Goal: Transaction & Acquisition: Subscribe to service/newsletter

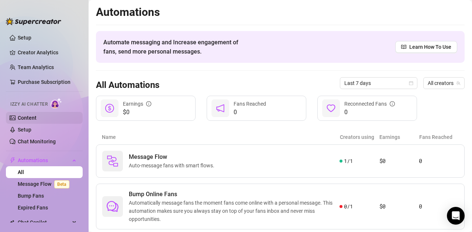
click at [29, 118] on link "Content" at bounding box center [27, 118] width 19 height 6
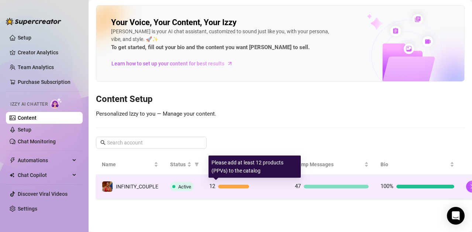
click at [227, 186] on div at bounding box center [233, 186] width 31 height 4
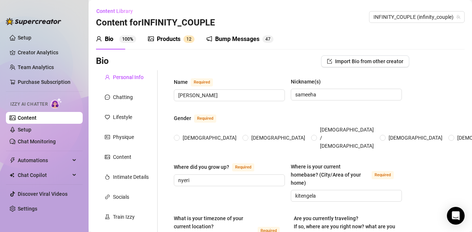
type input "[PERSON_NAME]"
type input "sameeha"
type input "nyeri"
type input "kitengela"
type textarea "am not travelling at the moment am in [GEOGRAPHIC_DATA]"
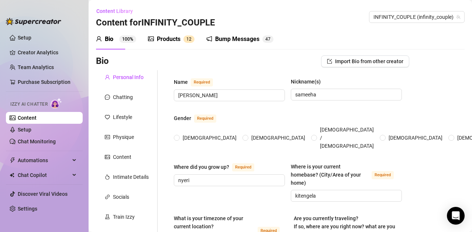
type input "[DEMOGRAPHIC_DATA]"
type input "married"
type input "3"
type input "2"
type input "1"
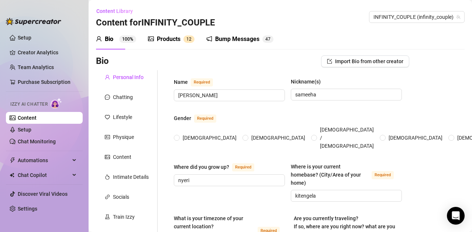
type input "onlyfans full time"
type input "nursing student"
type input "graduate"
type input "[DEMOGRAPHIC_DATA]"
type input "am very unpolitical and an introvert"
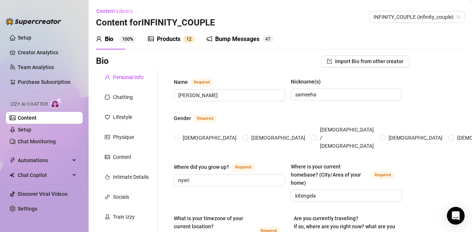
type textarea "i want to buy a car by november and move to a bigger home by december"
type textarea "set up my phone to film but my cat jumped infront of the camera and wagged her …"
type textarea "am hardworking and i will always be there for the people i love even though peo…"
type textarea "am a milf with a 50ich ass looking to makee bag"
radio input "true"
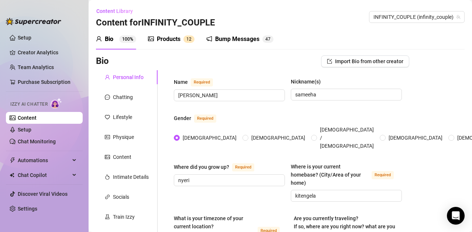
type input "[DATE]"
click at [169, 42] on div "Products" at bounding box center [169, 39] width 24 height 9
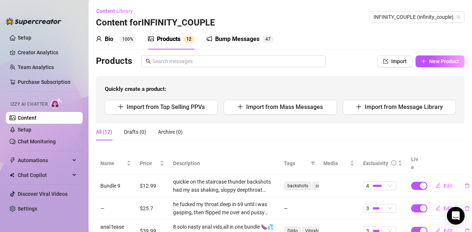
click at [168, 38] on div "Products" at bounding box center [169, 39] width 24 height 9
click at [226, 37] on div "Bump Messages" at bounding box center [237, 39] width 44 height 9
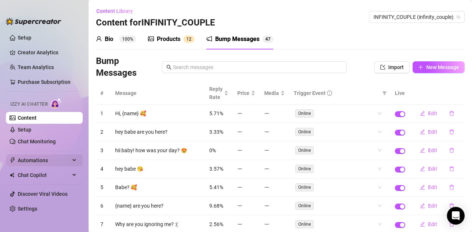
click at [46, 160] on span "Automations" at bounding box center [44, 160] width 52 height 12
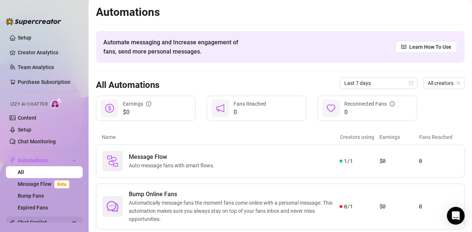
click at [45, 218] on span "Chat Copilot" at bounding box center [44, 222] width 52 height 12
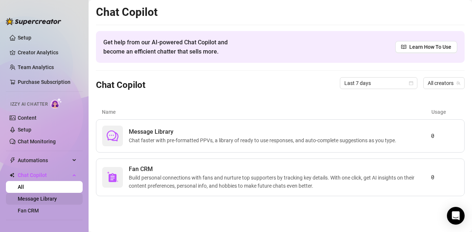
click at [43, 201] on link "Message Library" at bounding box center [37, 199] width 39 height 6
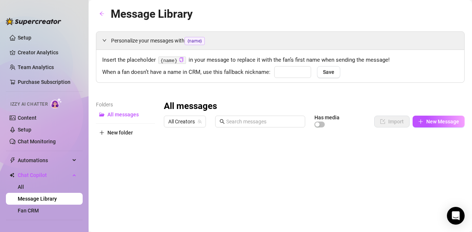
type input "babe"
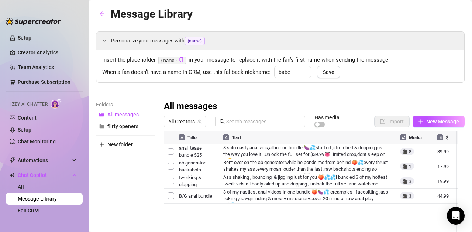
click at [320, 126] on div at bounding box center [326, 124] width 25 height 8
click at [316, 123] on span "button" at bounding box center [319, 124] width 10 height 6
click at [21, 127] on link "Setup" at bounding box center [25, 130] width 14 height 6
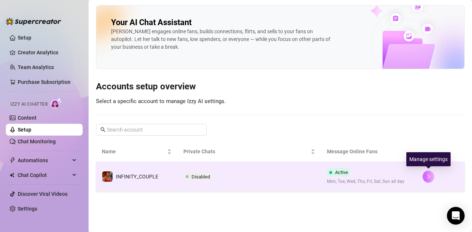
click at [425, 176] on button "button" at bounding box center [428, 176] width 12 height 12
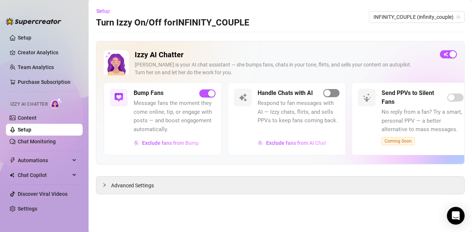
click at [333, 96] on span "button" at bounding box center [331, 93] width 16 height 8
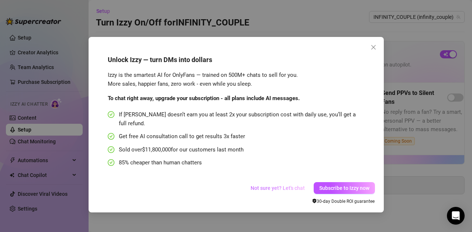
click at [259, 185] on span "Not sure yet? Let's chat" at bounding box center [278, 188] width 54 height 6
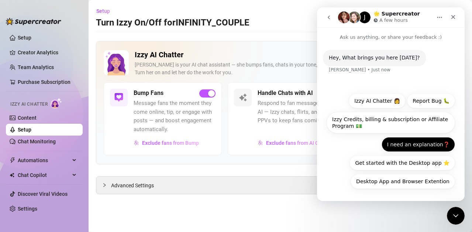
click at [429, 146] on button "I need an explanation❓" at bounding box center [417, 144] width 73 height 15
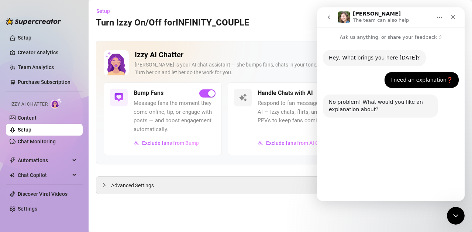
scroll to position [68, 0]
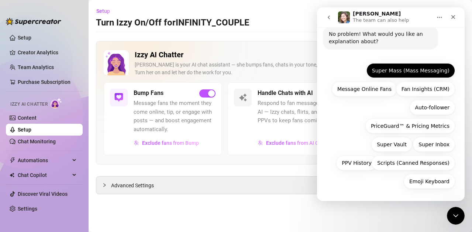
click at [399, 70] on button "Super Mass (Mass Messaging)" at bounding box center [410, 70] width 89 height 15
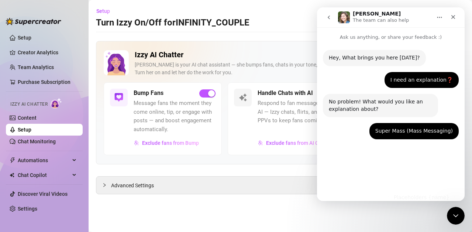
scroll to position [16, 0]
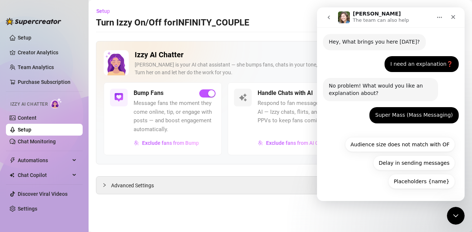
click at [348, 148] on div "Placeholders {name} Audience size does not match with OF Delay in sending messa…" at bounding box center [391, 164] width 128 height 55
click at [229, 127] on div "Handle Chats with AI Respond to fan messages with AI — Izzy chats, flirts, and …" at bounding box center [287, 118] width 118 height 72
click at [280, 141] on span "Exclude fans from AI Chat" at bounding box center [296, 143] width 60 height 6
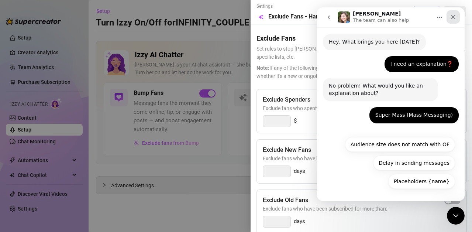
click at [455, 15] on icon "Close" at bounding box center [453, 17] width 4 height 4
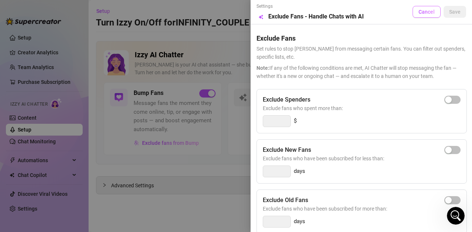
click at [424, 12] on span "Cancel" at bounding box center [426, 12] width 16 height 6
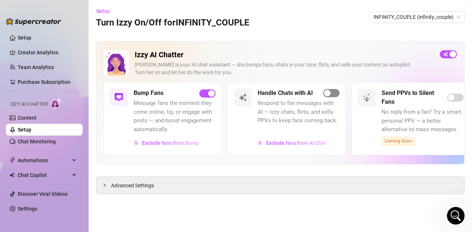
click at [332, 90] on span "button" at bounding box center [331, 93] width 16 height 8
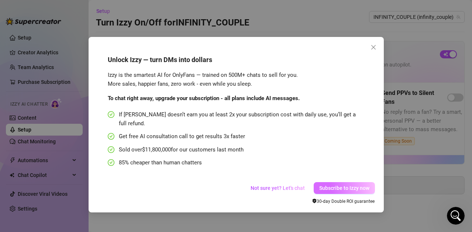
click at [346, 185] on span "Subscribe to Izzy now" at bounding box center [344, 188] width 50 height 6
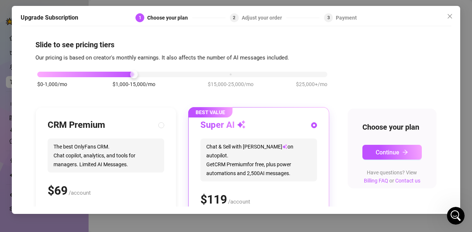
click at [231, 173] on div "Super AI Chat & Sell with Izzy on autopilot. Get CRM Premium for free, plus pow…" at bounding box center [258, 163] width 117 height 89
click at [234, 138] on div "Super AI Chat & Sell with Izzy on autopilot. Get CRM Premium for free, plus pow…" at bounding box center [258, 163] width 117 height 89
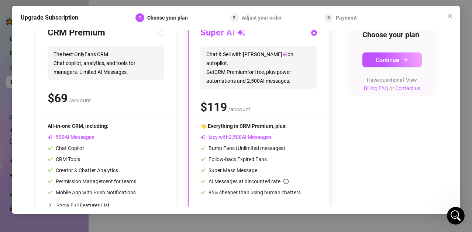
scroll to position [112, 0]
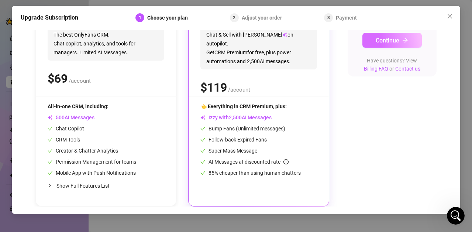
click at [392, 44] on span "Continue" at bounding box center [388, 40] width 24 height 7
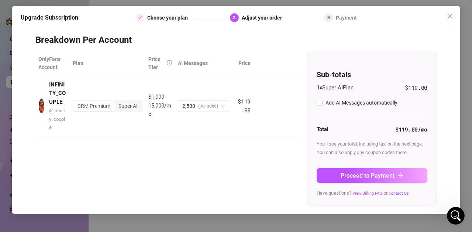
scroll to position [0, 0]
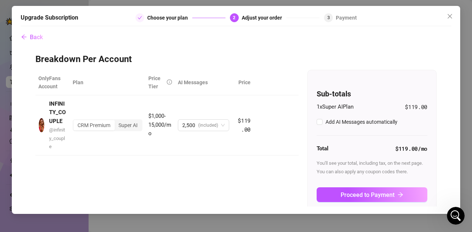
checkbox input "true"
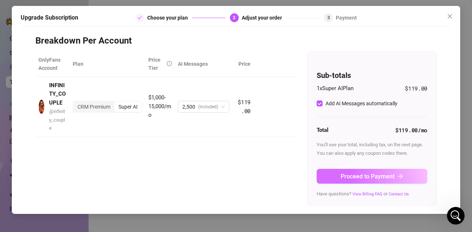
click at [406, 179] on button "Proceed to Payment" at bounding box center [372, 176] width 111 height 15
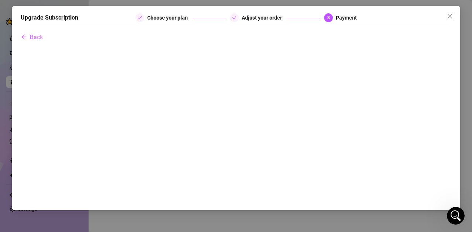
scroll to position [0, 0]
